Goal: Download file/media

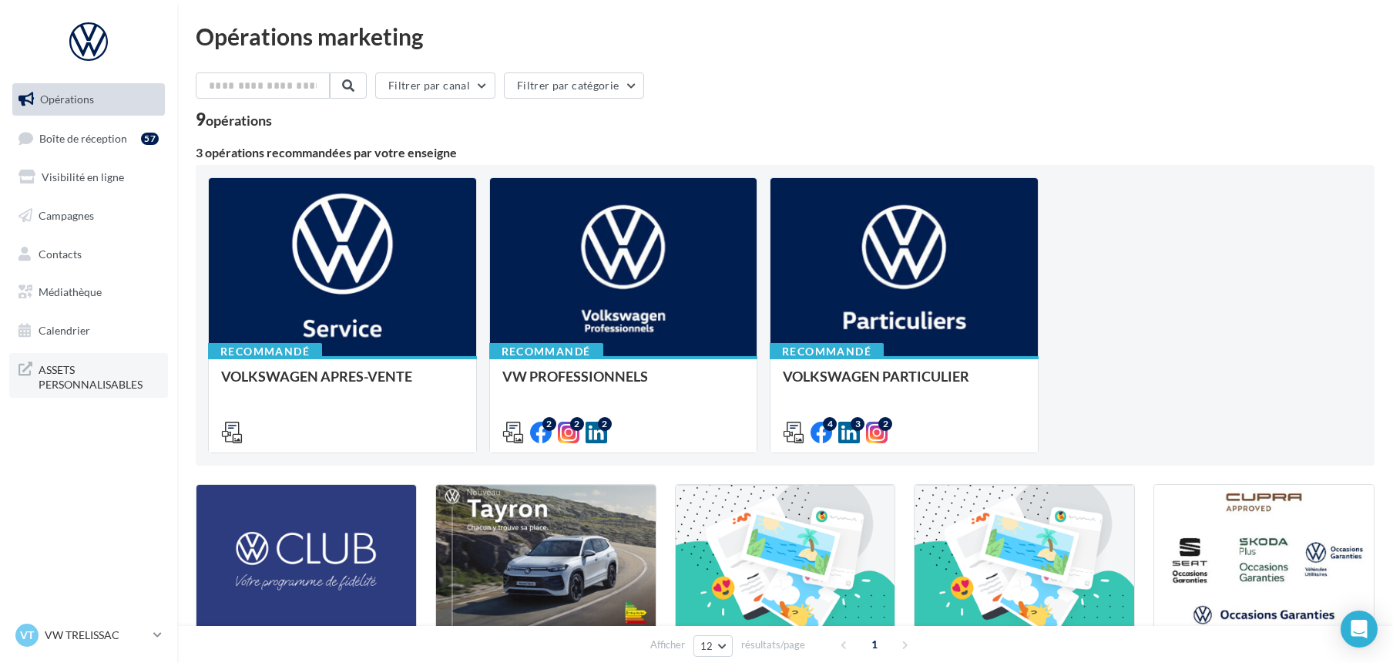
click at [62, 367] on span "ASSETS PERSONNALISABLES" at bounding box center [99, 375] width 120 height 33
click at [81, 294] on span "Médiathèque" at bounding box center [70, 291] width 63 height 13
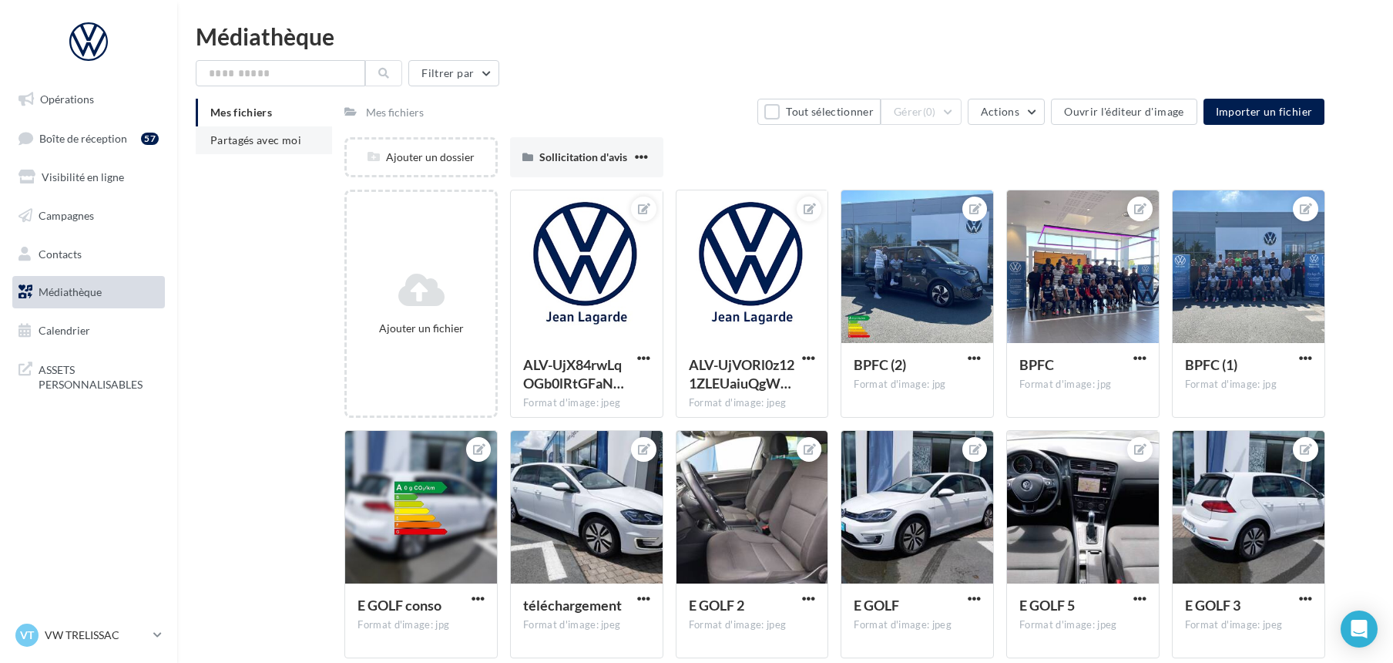
click at [260, 136] on span "Partagés avec moi" at bounding box center [255, 139] width 91 height 13
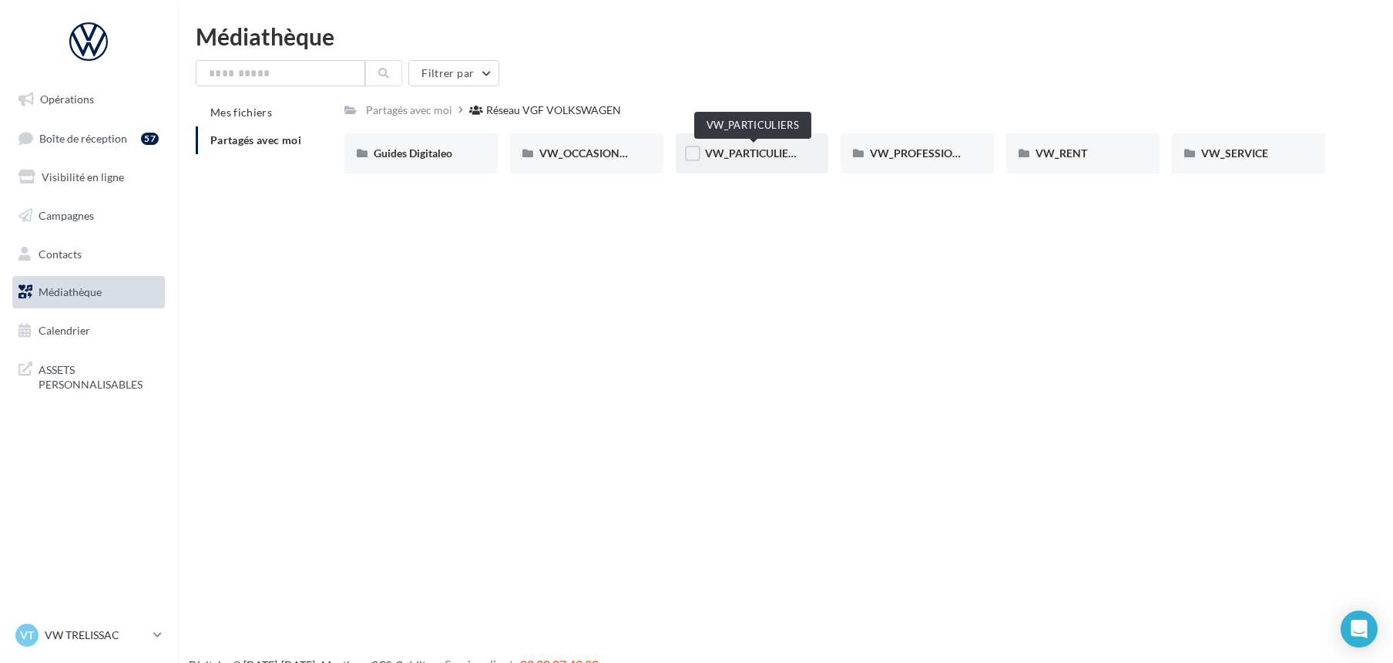
click at [762, 148] on span "VW_PARTICULIERS" at bounding box center [753, 152] width 96 height 13
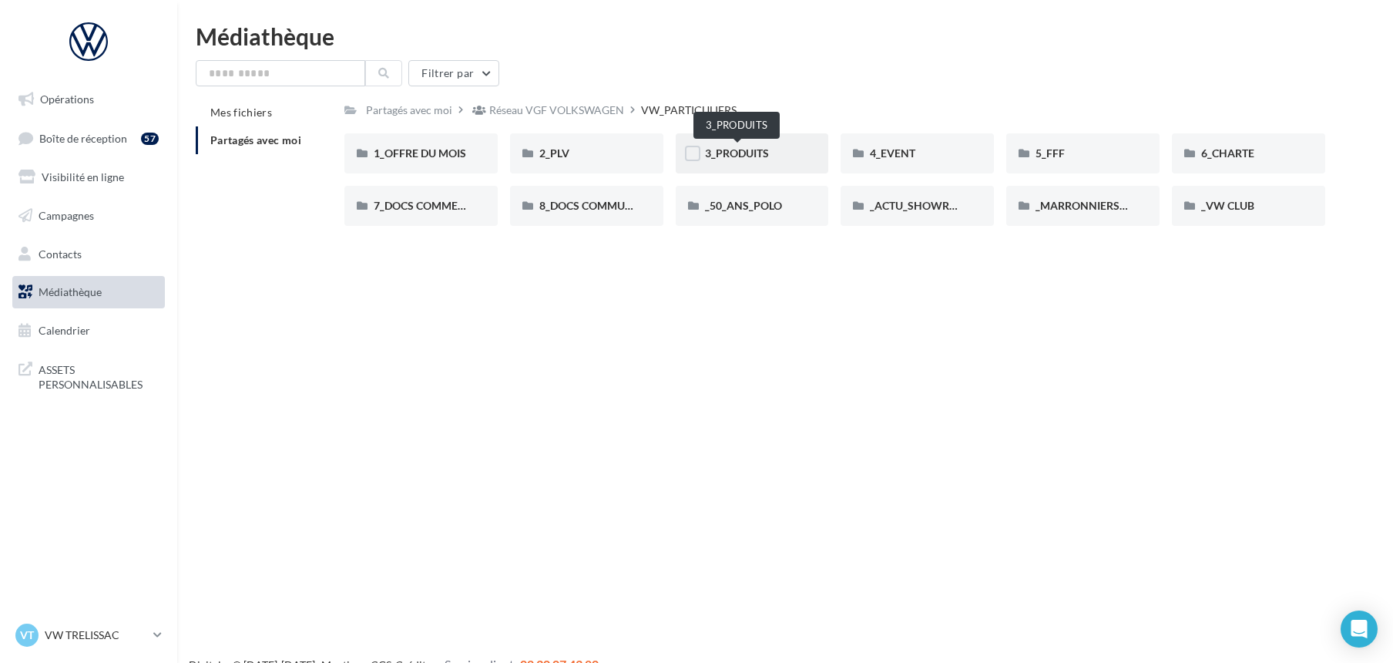
click at [746, 148] on span "3_PRODUITS" at bounding box center [737, 152] width 64 height 13
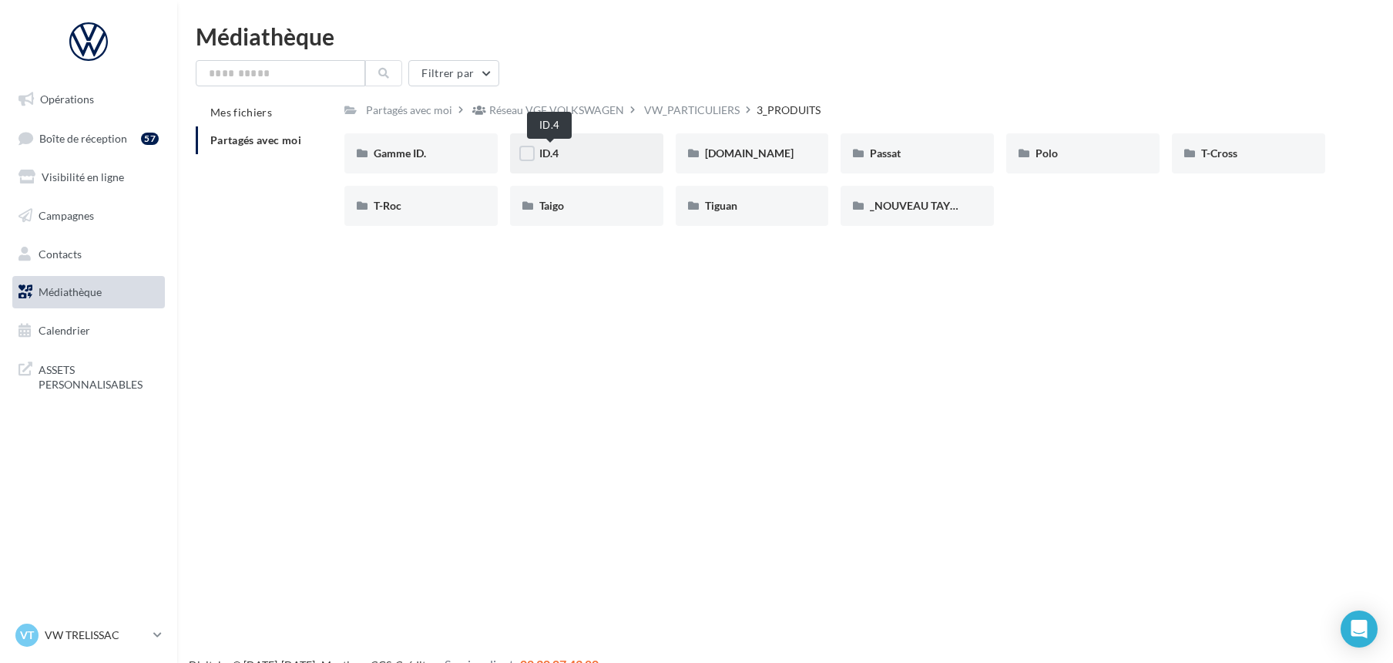
click at [550, 156] on span "ID.4" at bounding box center [549, 152] width 19 height 13
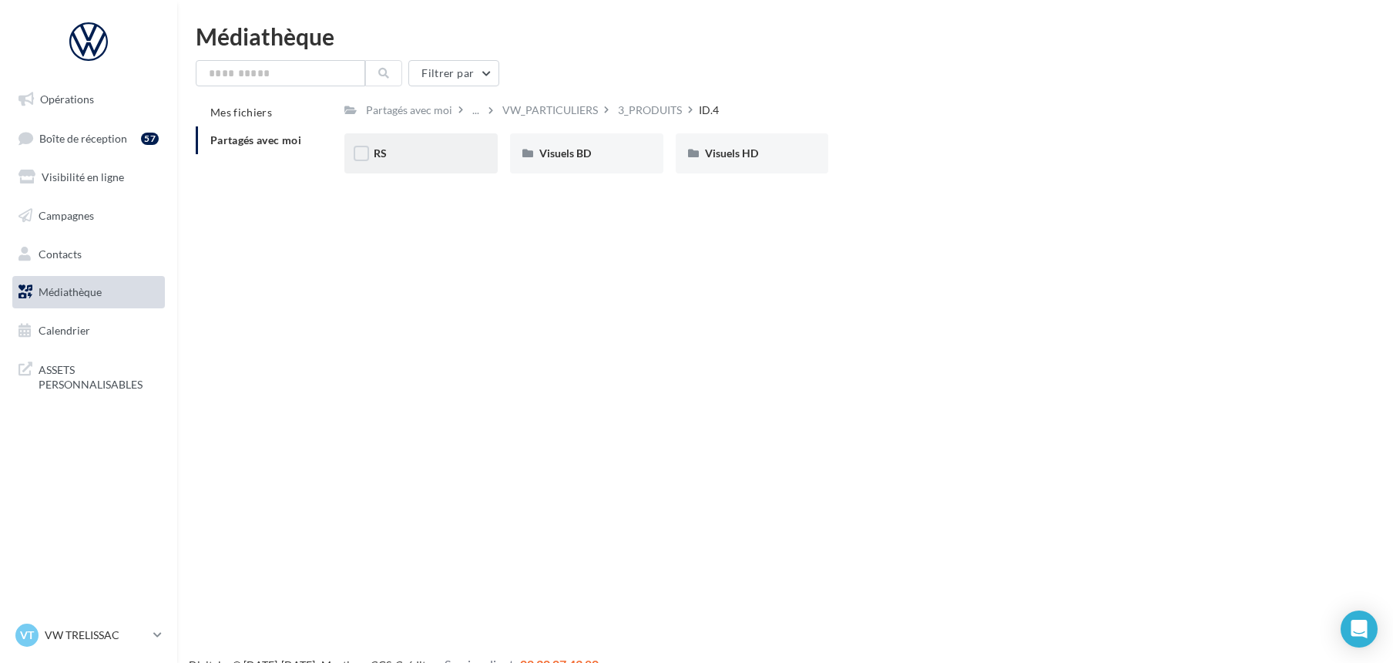
click at [390, 149] on div "RS" at bounding box center [421, 153] width 95 height 15
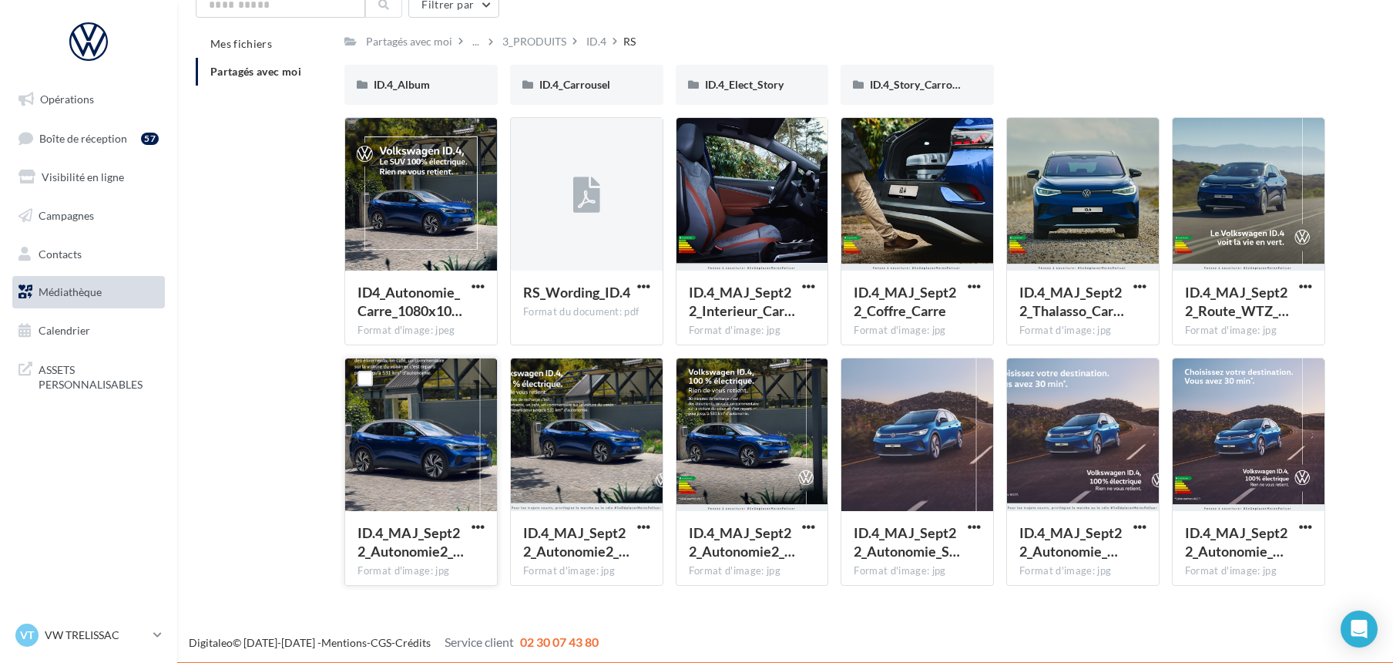
scroll to position [69, 0]
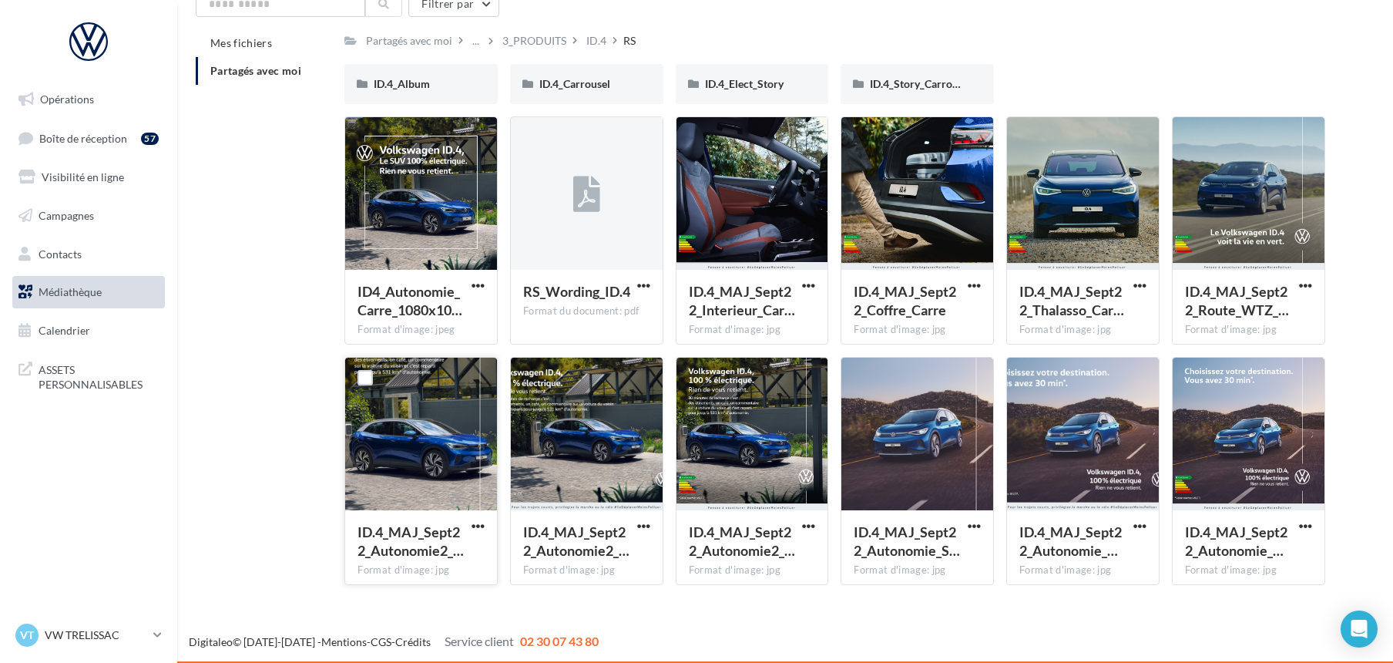
click at [420, 427] on div at bounding box center [421, 435] width 152 height 154
click at [587, 82] on span "ID.4_Carrousel" at bounding box center [575, 83] width 71 height 13
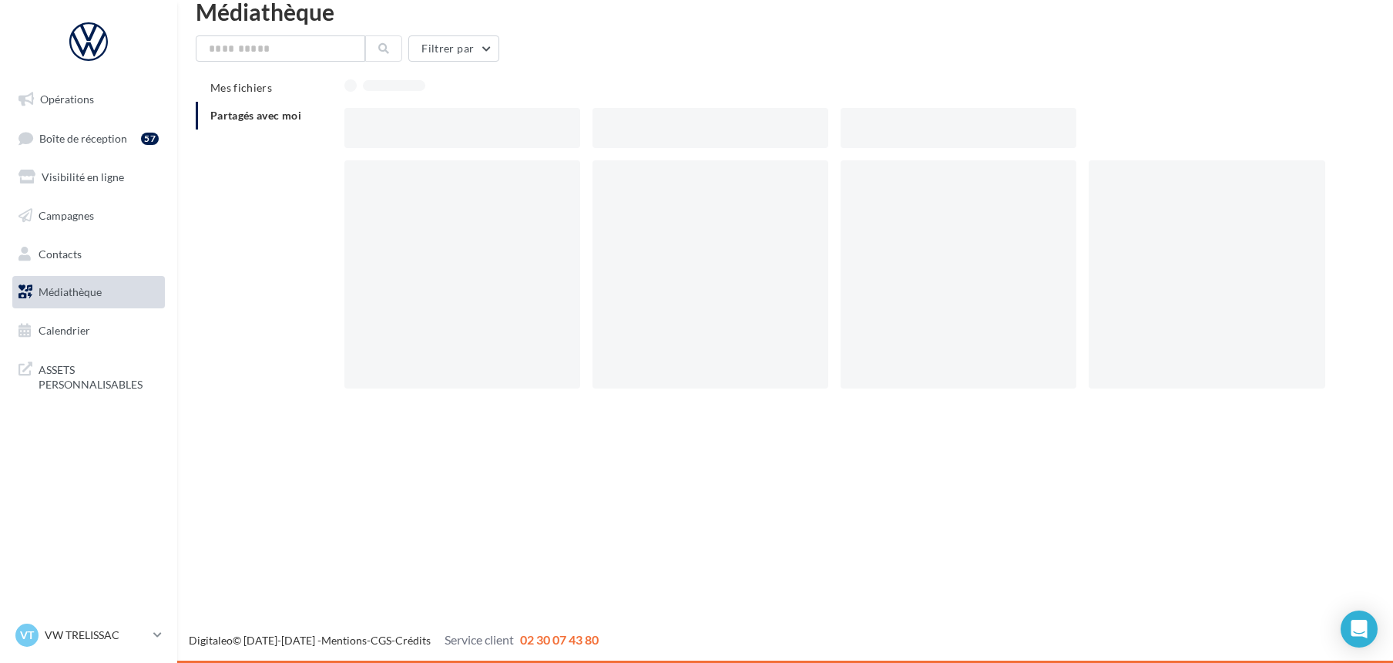
scroll to position [25, 0]
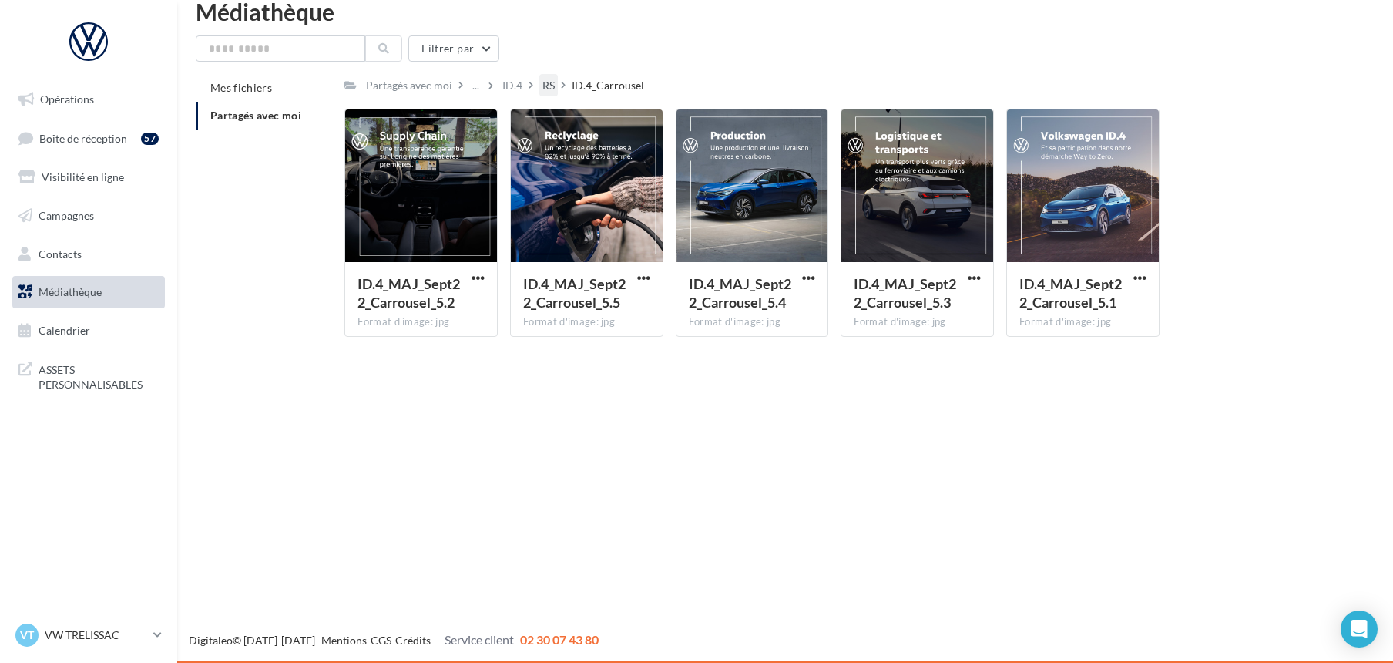
click at [543, 92] on div "RS" at bounding box center [549, 85] width 12 height 15
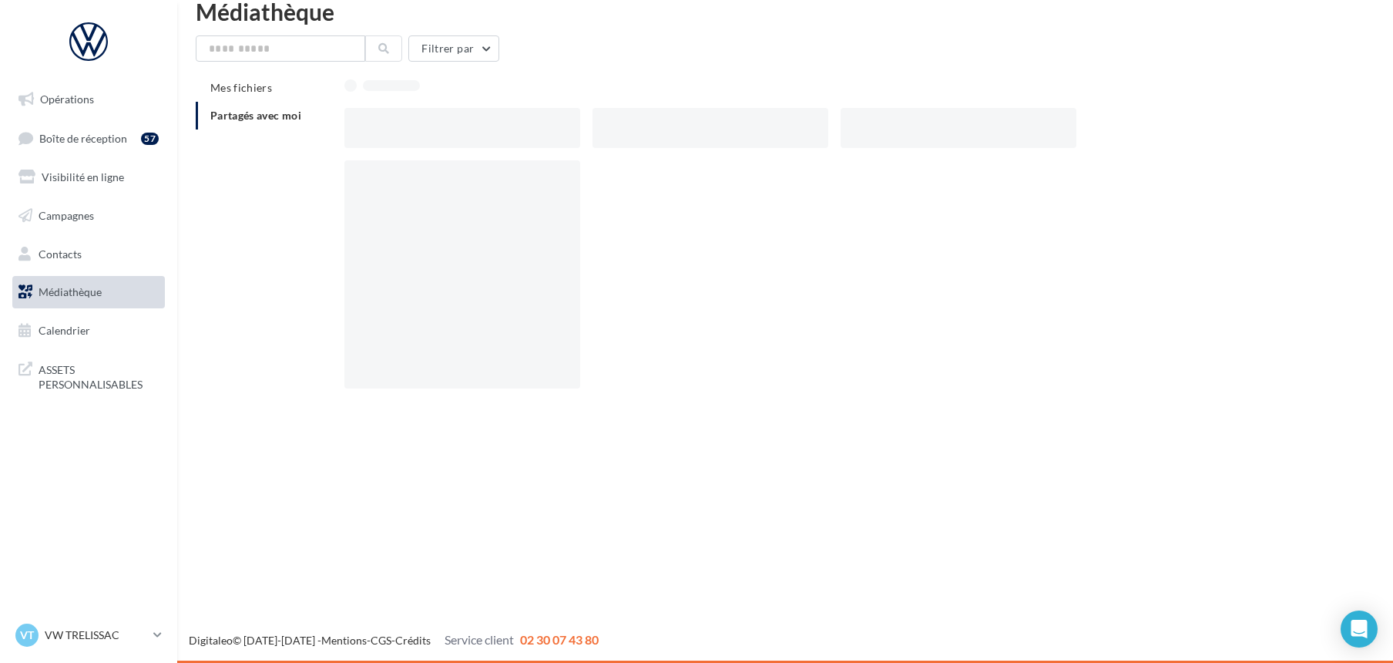
scroll to position [69, 0]
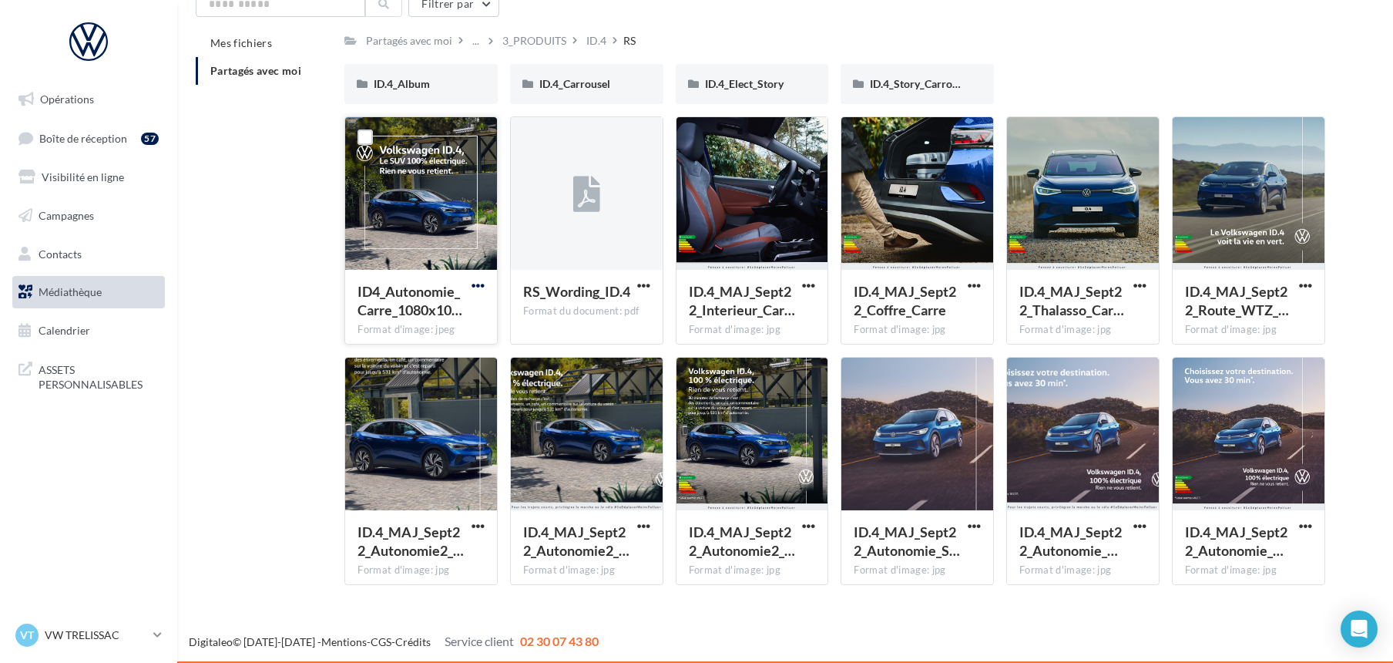
click at [472, 281] on span "button" at bounding box center [478, 285] width 13 height 13
click at [415, 318] on button "Télécharger" at bounding box center [411, 316] width 154 height 40
click at [75, 630] on p "VW TRELISSAC" at bounding box center [96, 634] width 103 height 15
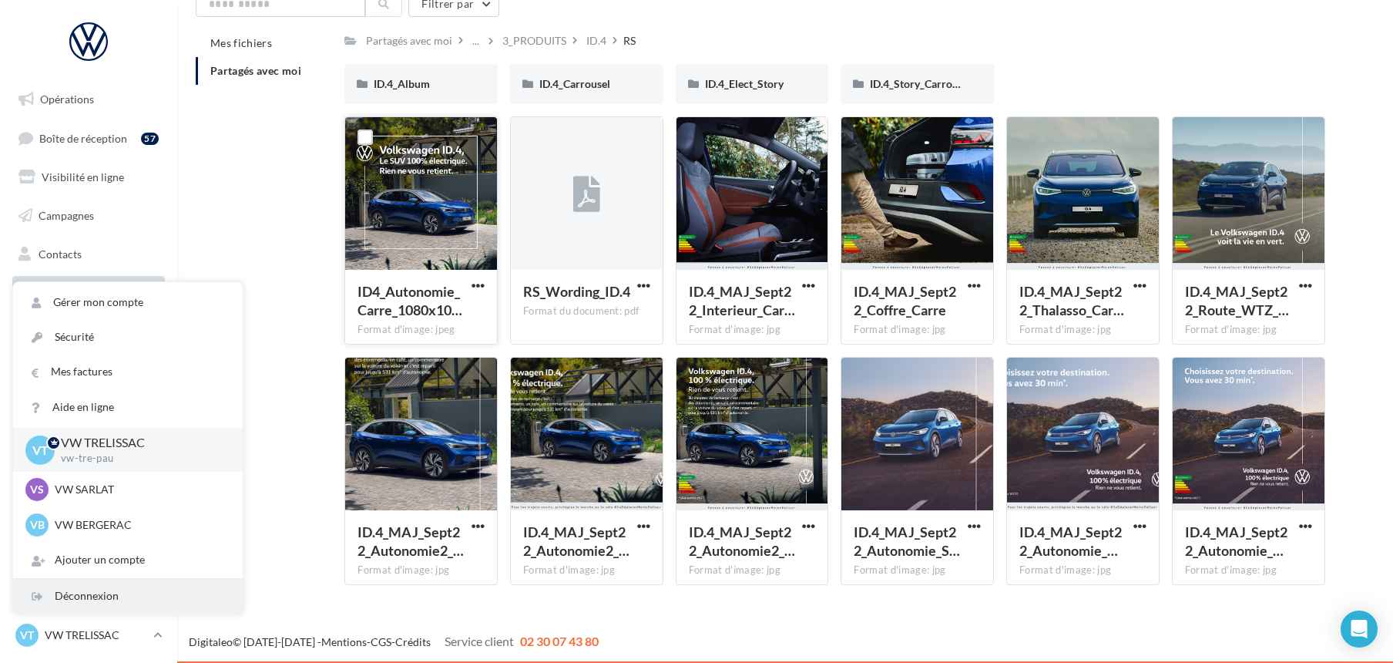
click at [74, 599] on div "Déconnexion" at bounding box center [128, 596] width 230 height 35
